Goal: Information Seeking & Learning: Learn about a topic

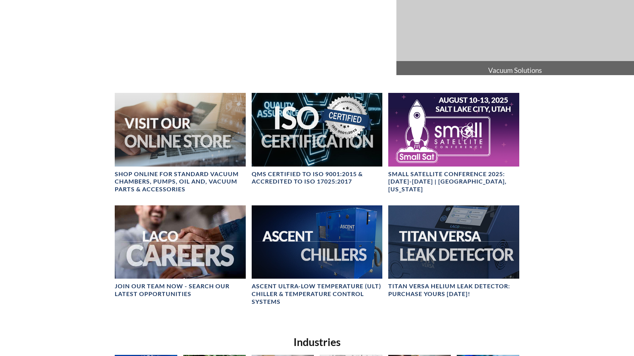
scroll to position [219, 0]
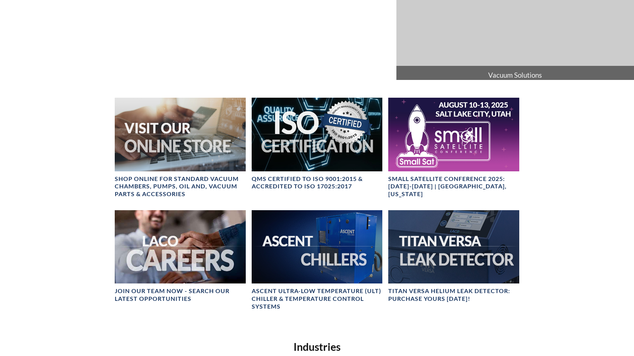
select select "Language Translate Widget"
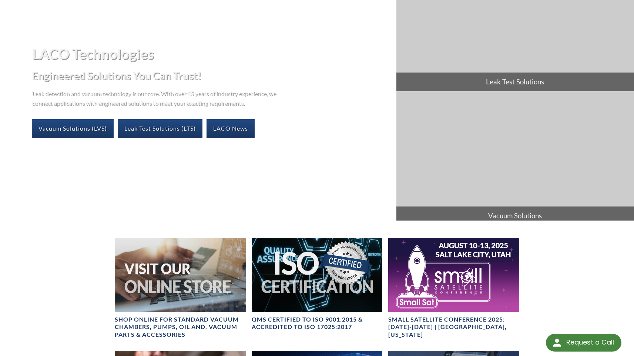
scroll to position [0, 0]
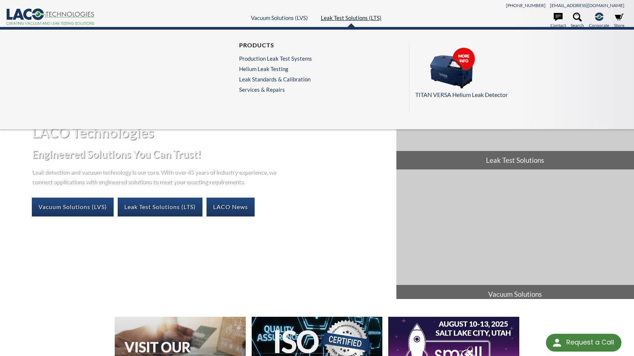
click at [360, 14] on link "Leak Test Solutions (LTS)" at bounding box center [351, 17] width 61 height 7
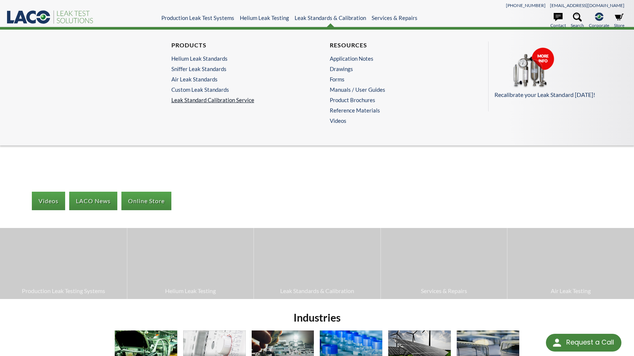
click at [213, 100] on link "Leak Standard Calibration Service" at bounding box center [237, 100] width 133 height 7
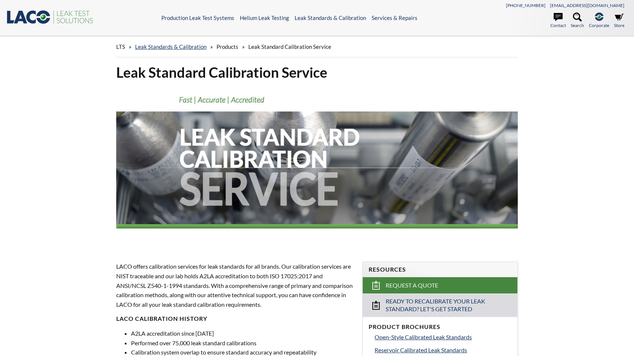
select select "Language Translate Widget"
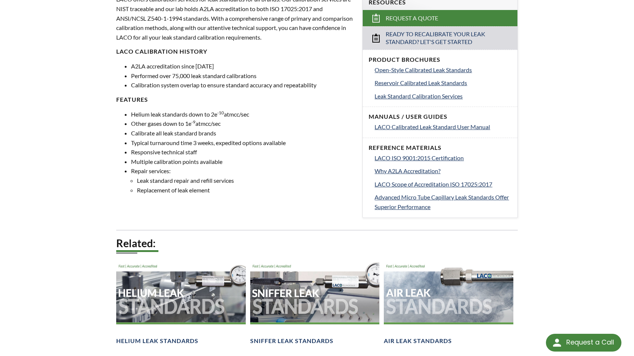
scroll to position [282, 0]
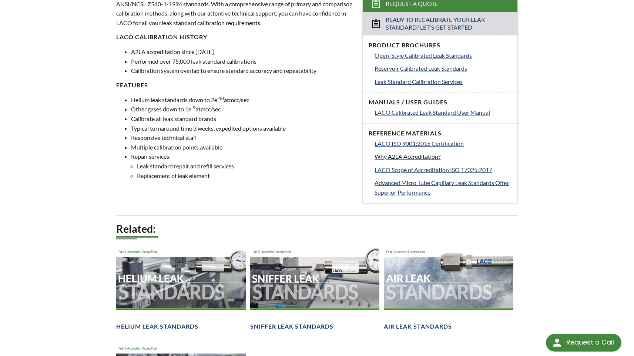
click at [429, 160] on span "Why A2LA Accreditation?" at bounding box center [408, 156] width 66 height 7
click at [407, 84] on span "Leak Standard Calibration Services" at bounding box center [419, 81] width 88 height 7
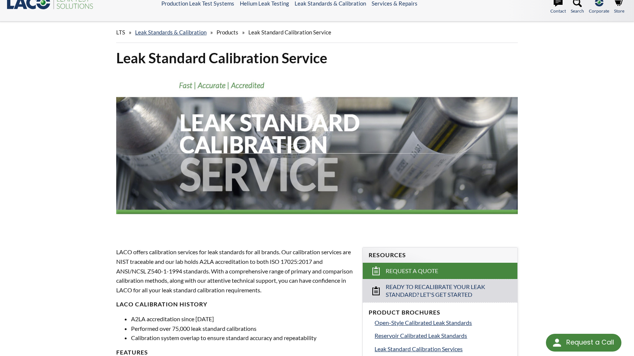
scroll to position [0, 0]
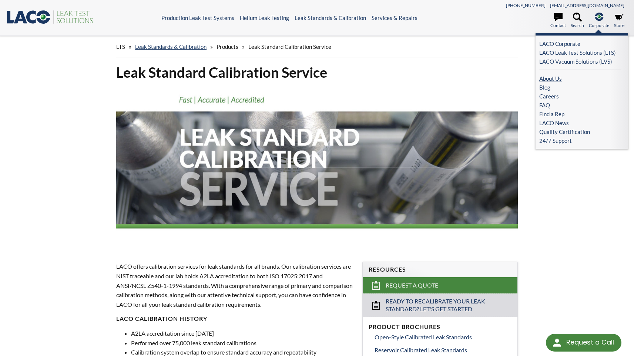
click at [557, 77] on link "About Us" at bounding box center [579, 78] width 81 height 9
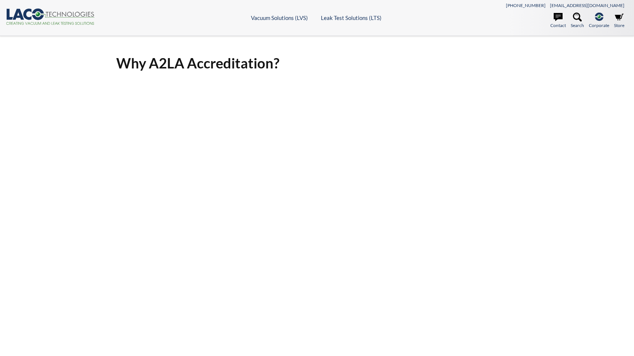
select select "Language Translate Widget"
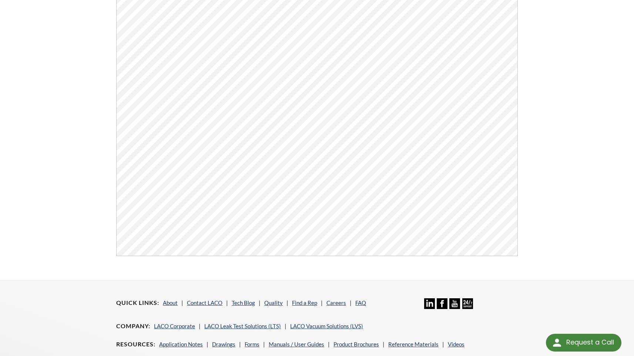
scroll to position [191, 0]
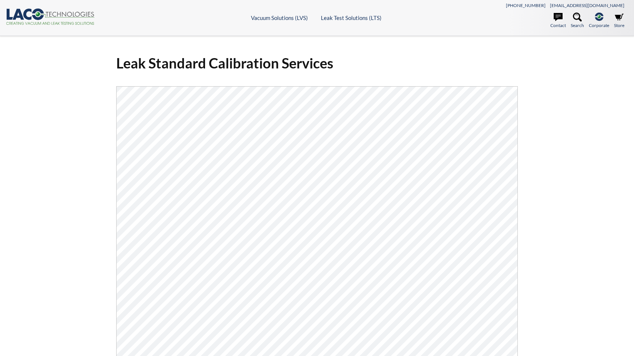
select select "Language Translate Widget"
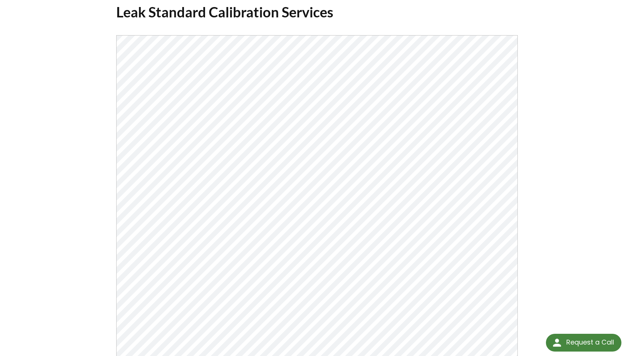
scroll to position [46, 0]
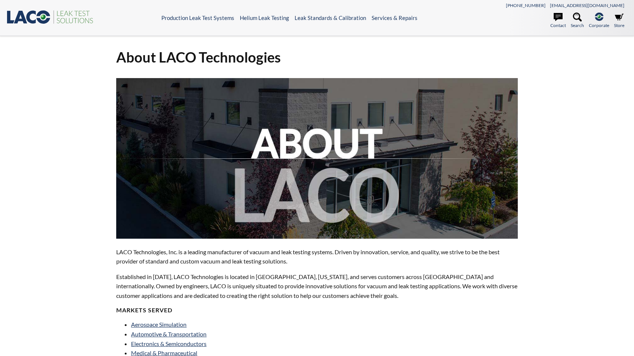
select select "Language Translate Widget"
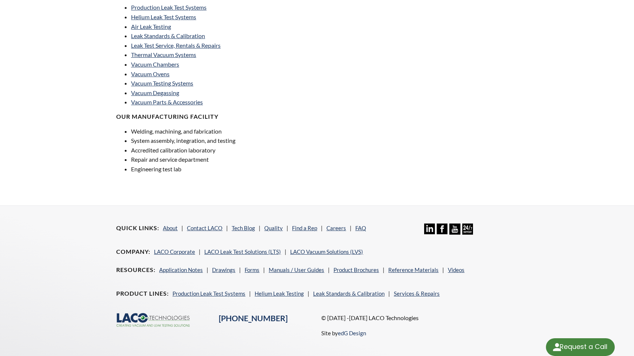
scroll to position [494, 0]
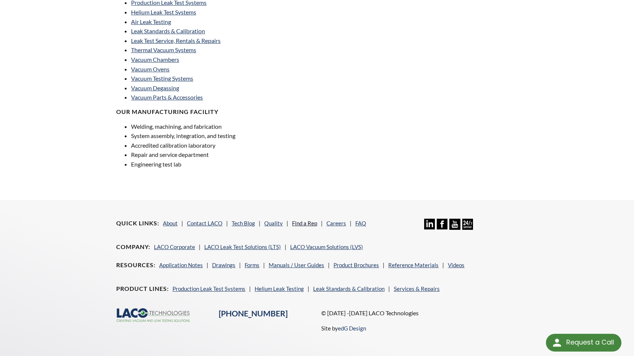
click at [298, 223] on link "Find a Rep" at bounding box center [304, 223] width 25 height 7
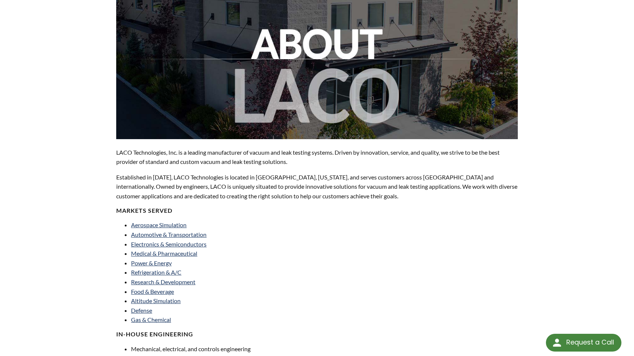
scroll to position [0, 0]
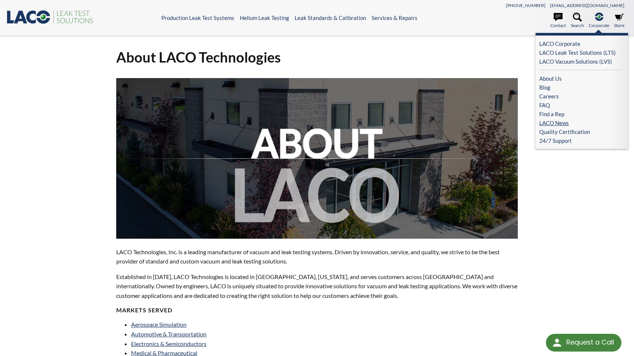
click at [566, 121] on link "LACO News" at bounding box center [579, 122] width 81 height 9
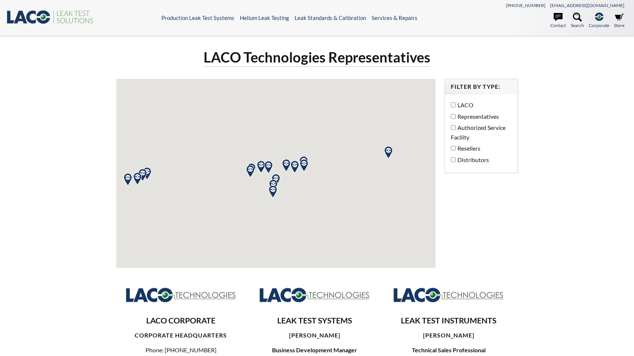
select select "Language Translate Widget"
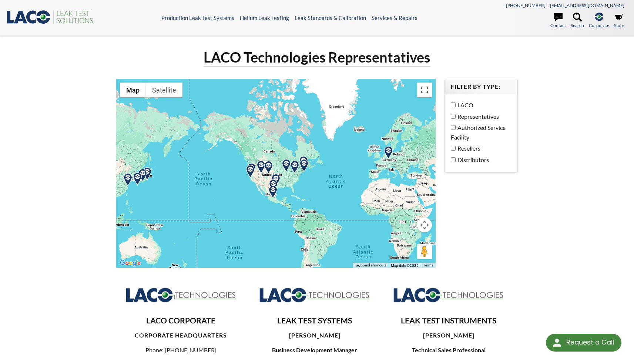
click at [304, 164] on img at bounding box center [304, 165] width 13 height 13
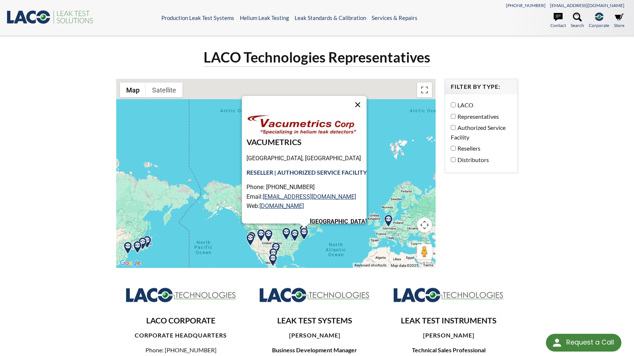
click at [361, 106] on button "Close" at bounding box center [358, 105] width 18 height 18
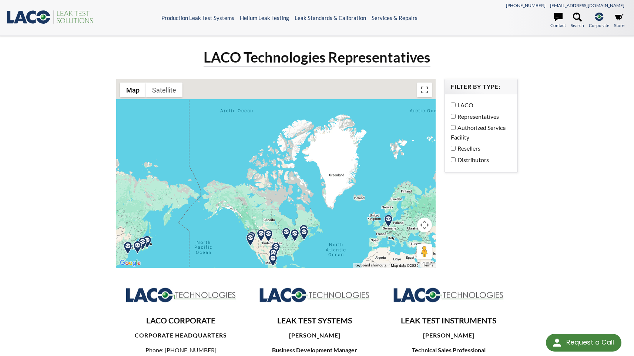
click at [304, 226] on img at bounding box center [303, 231] width 13 height 13
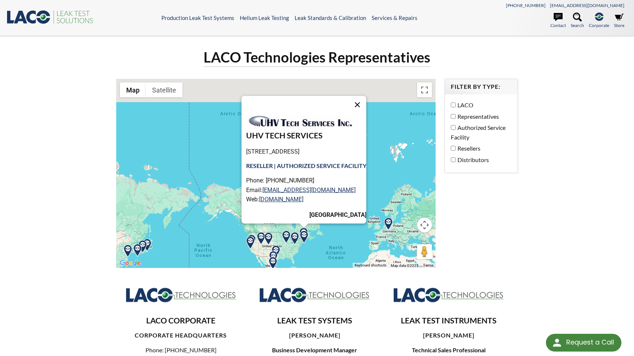
click at [361, 104] on button "Close" at bounding box center [357, 105] width 18 height 18
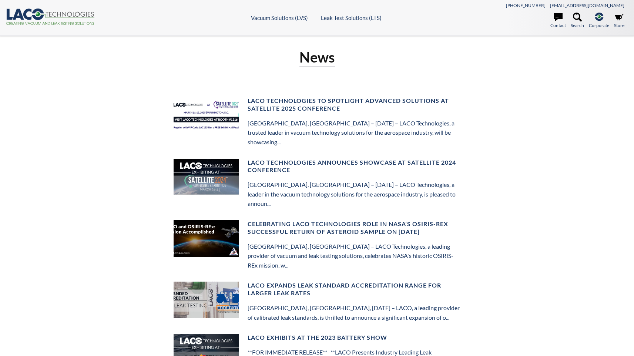
select select "Language Translate Widget"
click at [269, 102] on h4 "LACO Technologies to Spotlight Advanced Solutions at Satellite 2025 Conference" at bounding box center [354, 105] width 213 height 16
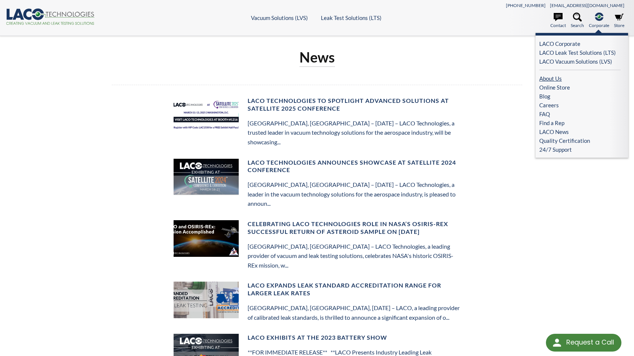
click at [566, 76] on link "About Us" at bounding box center [579, 78] width 81 height 9
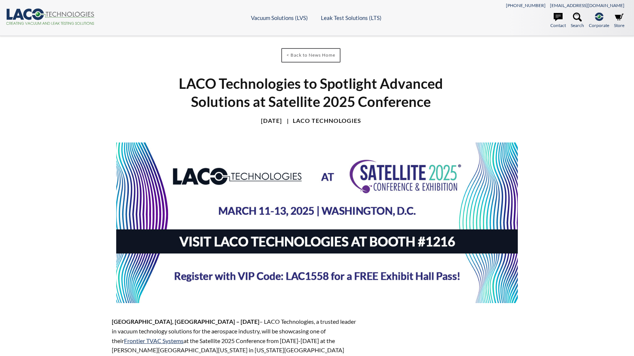
select select "Language Translate Widget"
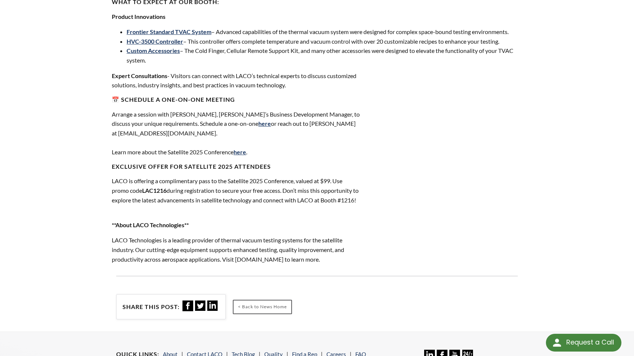
scroll to position [478, 0]
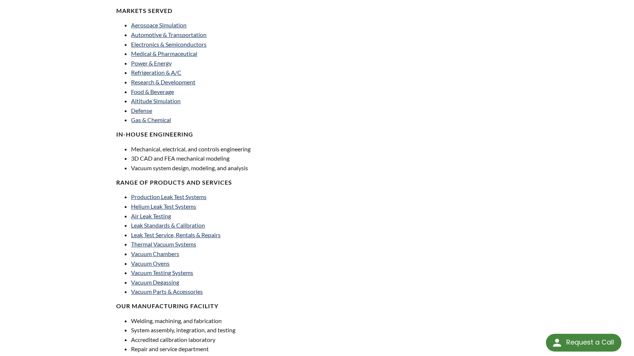
scroll to position [447, 0]
